Goal: Ask a question: Seek information or help from site administrators or community

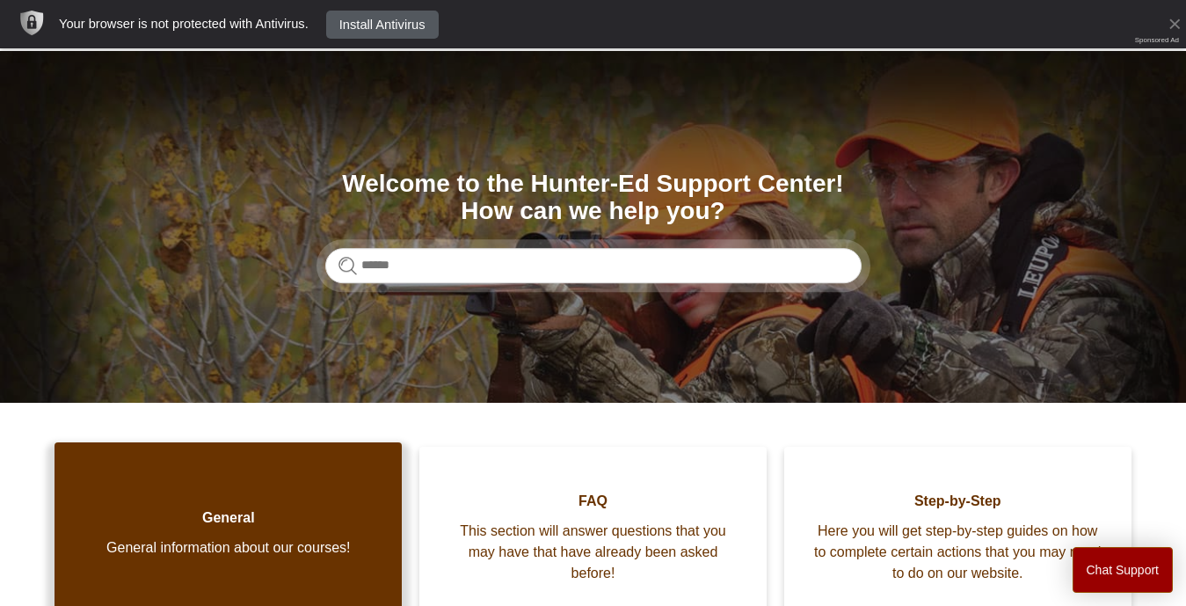
scroll to position [115, 0]
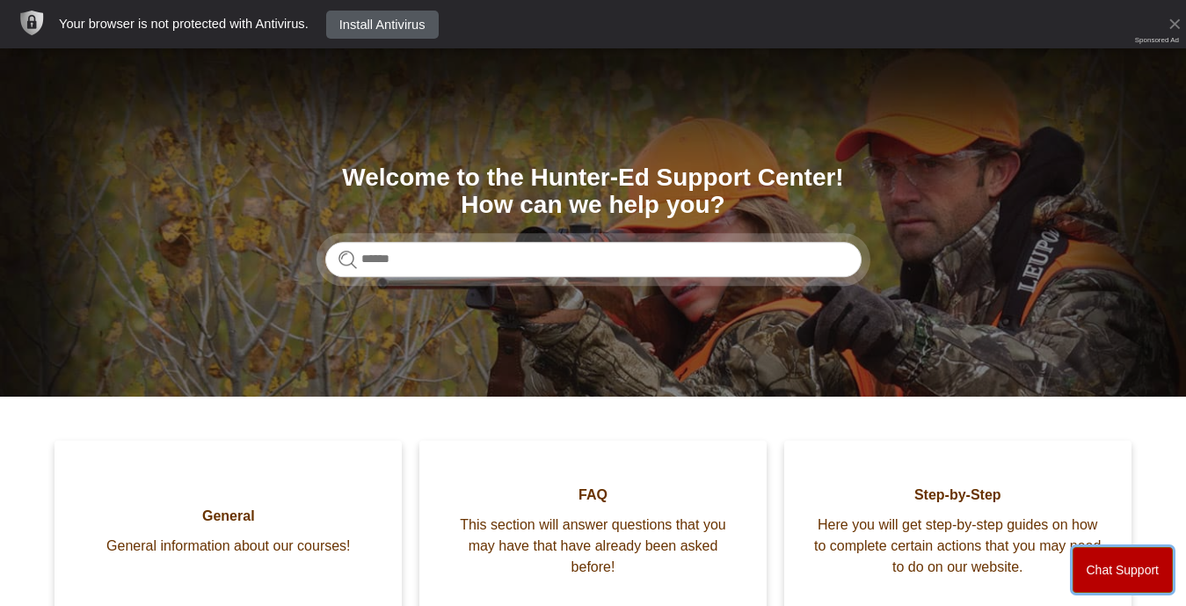
click at [1147, 557] on button "Chat Support" at bounding box center [1123, 570] width 101 height 46
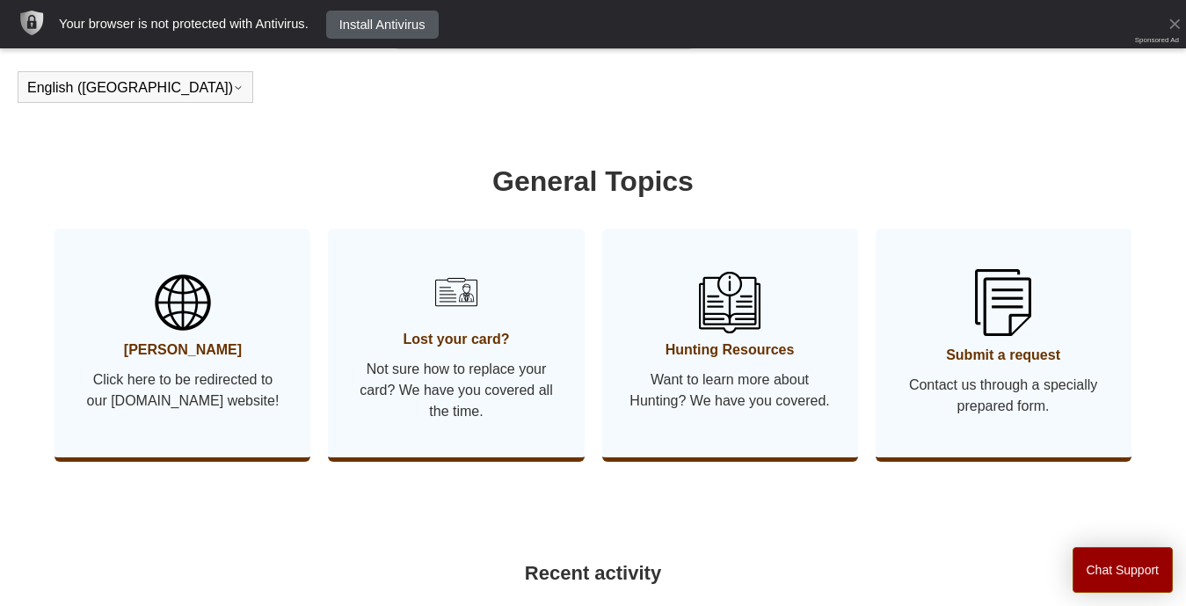
scroll to position [893, 0]
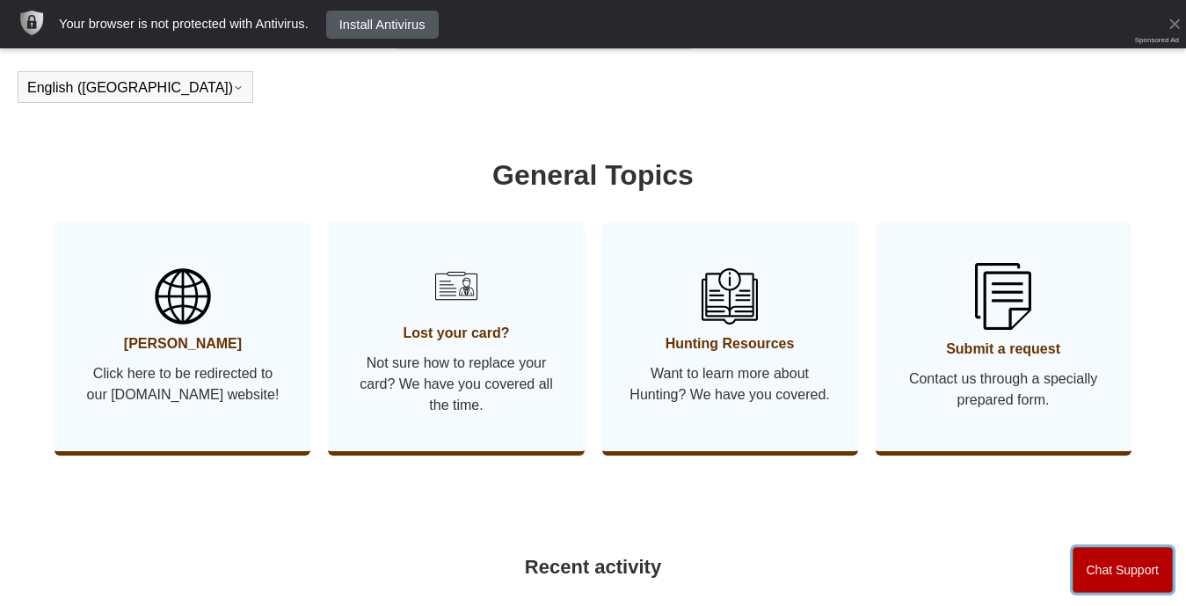
click at [1117, 572] on button "Chat Support" at bounding box center [1123, 570] width 101 height 46
